Goal: Task Accomplishment & Management: Use online tool/utility

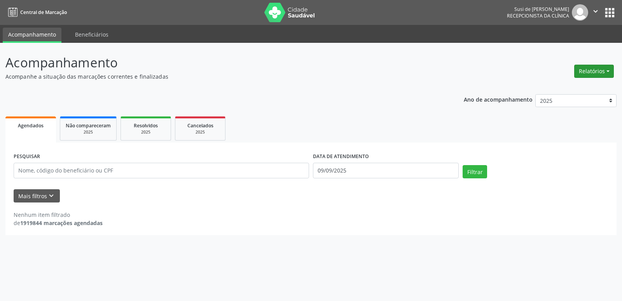
click at [593, 70] on button "Relatórios" at bounding box center [594, 71] width 40 height 13
click at [558, 88] on link "Agendamentos" at bounding box center [573, 87] width 84 height 11
select select "8"
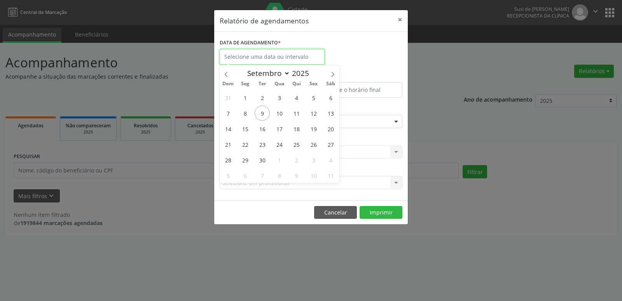
click at [258, 55] on input "text" at bounding box center [272, 57] width 105 height 16
click at [245, 129] on span "15" at bounding box center [245, 128] width 15 height 15
type input "[DATE]"
click at [245, 128] on span "15" at bounding box center [245, 128] width 15 height 15
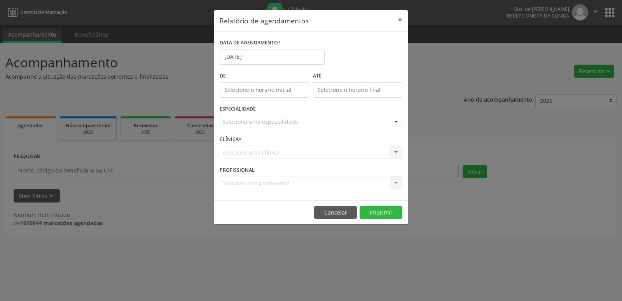
click at [398, 121] on div at bounding box center [396, 121] width 12 height 13
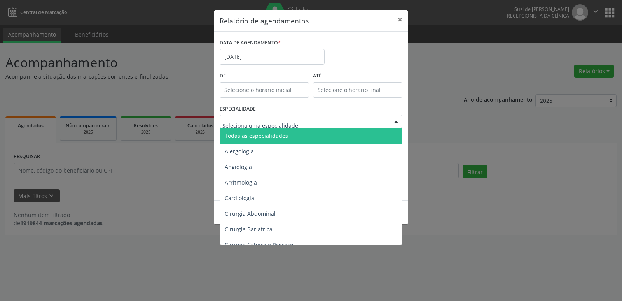
click at [282, 134] on span "Todas as especialidades" at bounding box center [256, 135] width 63 height 7
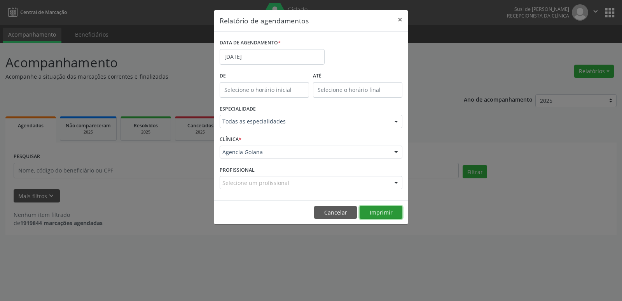
click at [384, 210] on button "Imprimir" at bounding box center [381, 212] width 43 height 13
